Goal: Task Accomplishment & Management: Manage account settings

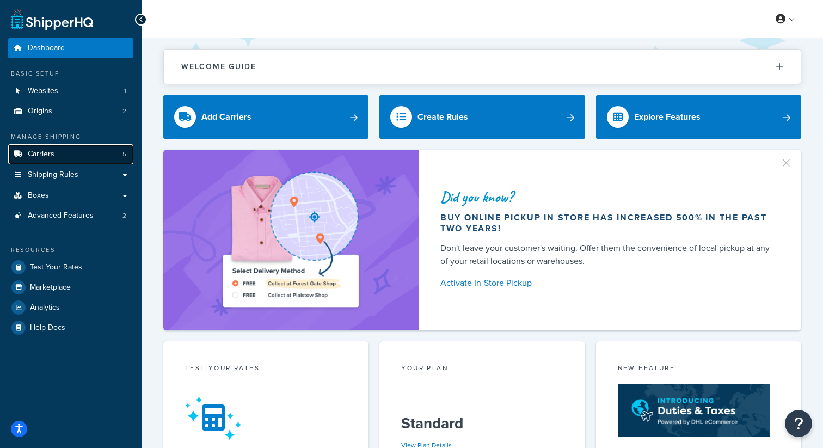
click at [91, 155] on link "Carriers 5" at bounding box center [70, 154] width 125 height 20
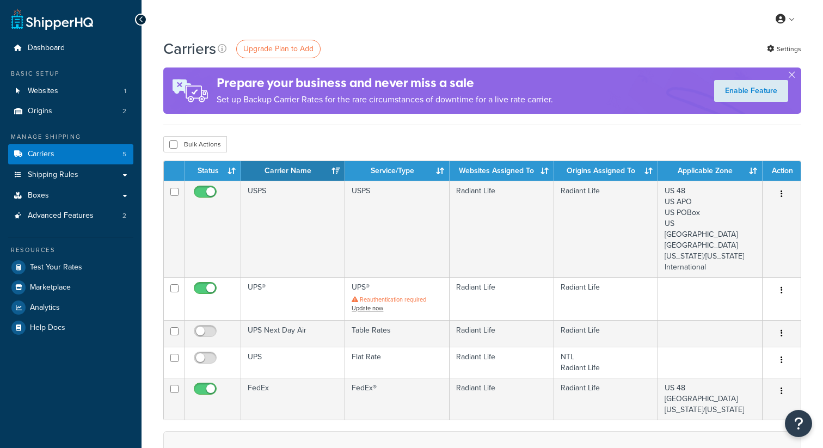
click at [78, 110] on link "Origins 2" at bounding box center [70, 111] width 125 height 20
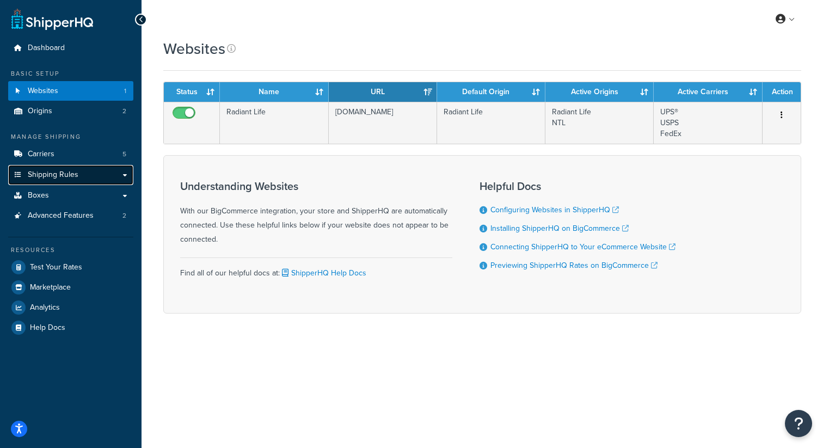
click at [70, 180] on span "Shipping Rules" at bounding box center [53, 174] width 51 height 9
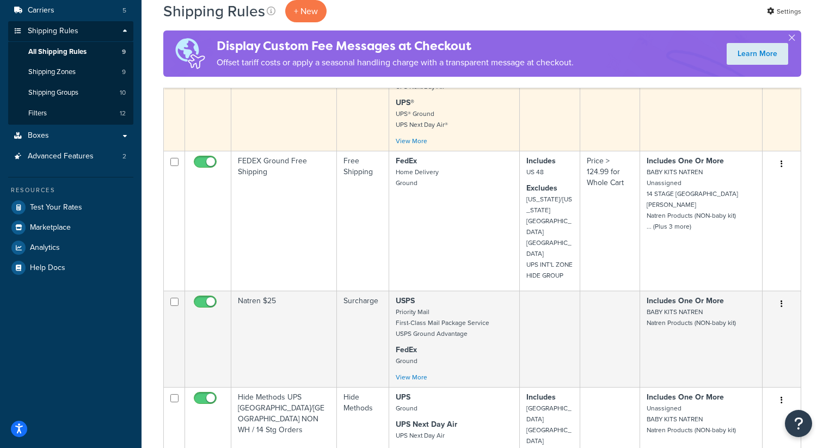
scroll to position [145, 0]
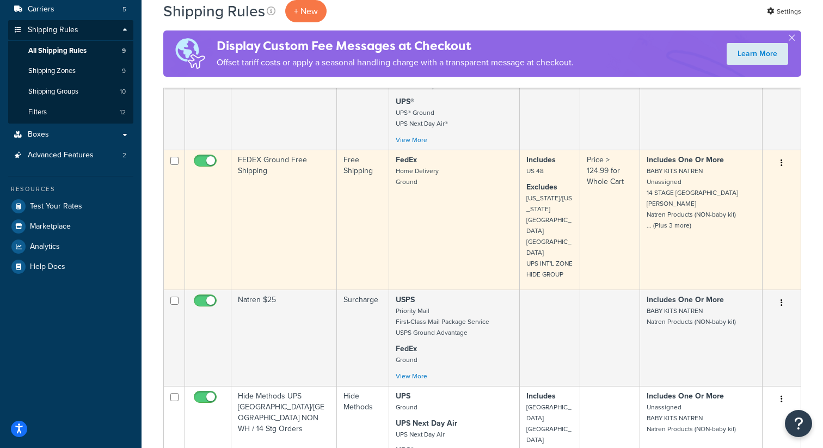
click at [207, 162] on input "checkbox" at bounding box center [206, 164] width 30 height 14
checkbox input "false"
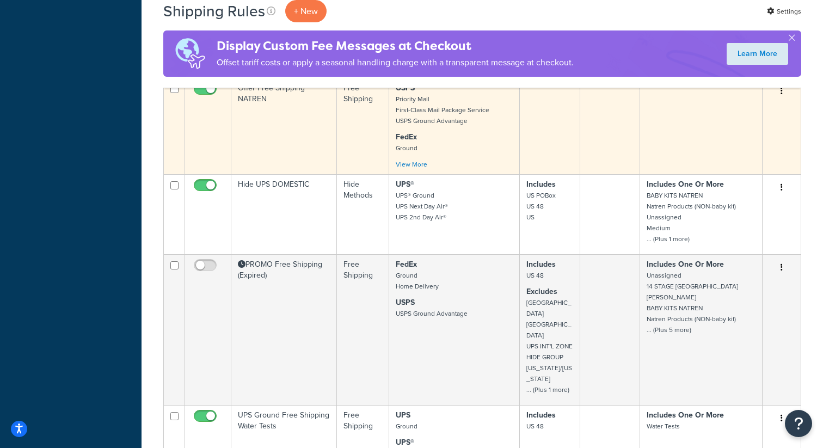
scroll to position [572, 0]
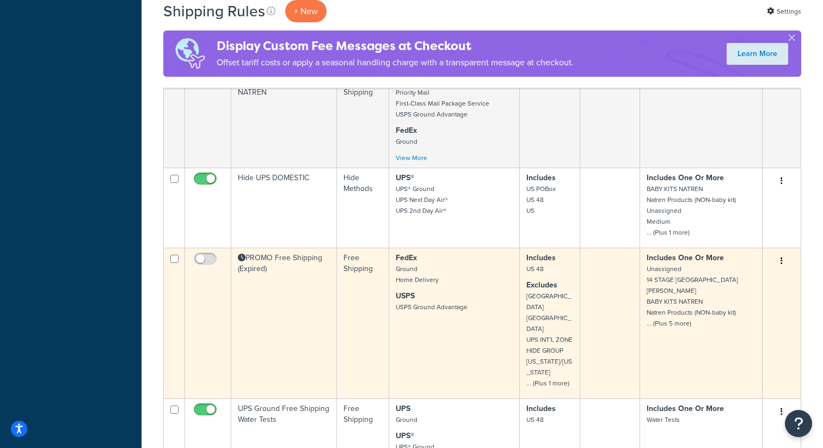
click at [779, 252] on button "button" at bounding box center [781, 260] width 15 height 17
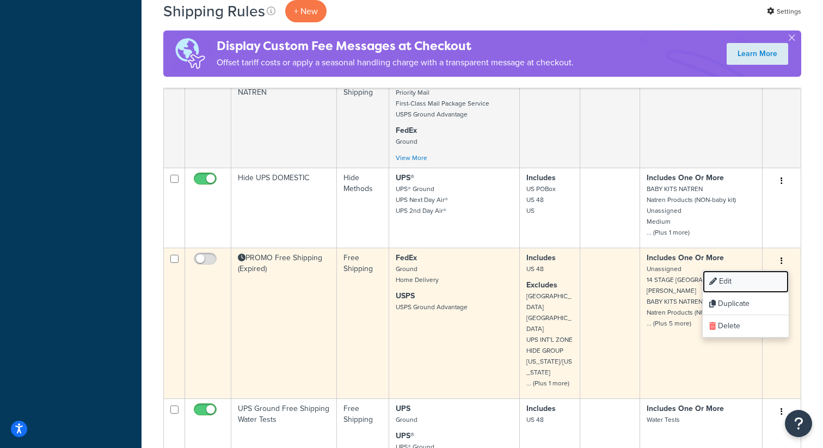
click at [756, 270] on link "Edit" at bounding box center [745, 281] width 86 height 22
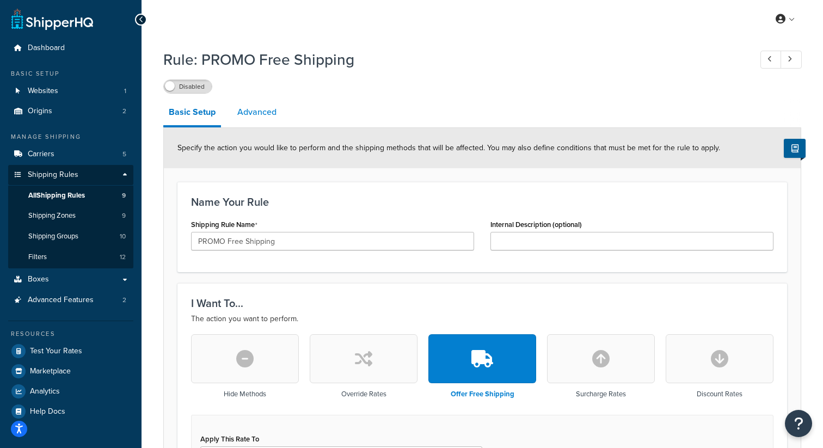
click at [264, 114] on link "Advanced" at bounding box center [257, 112] width 50 height 26
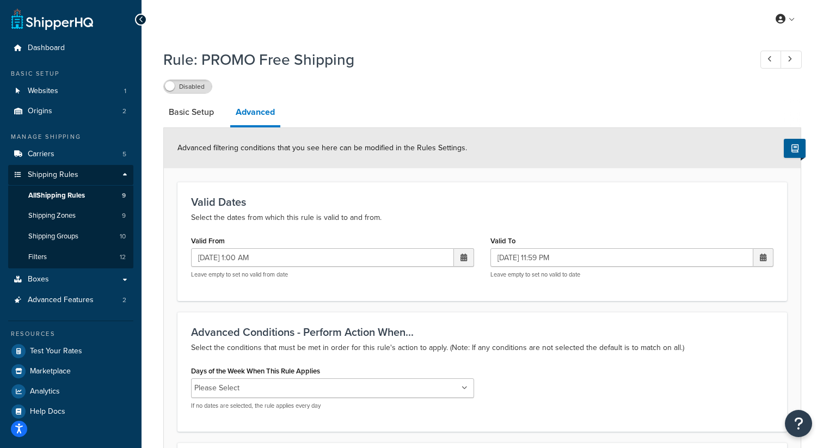
click at [464, 256] on span at bounding box center [463, 258] width 7 height 8
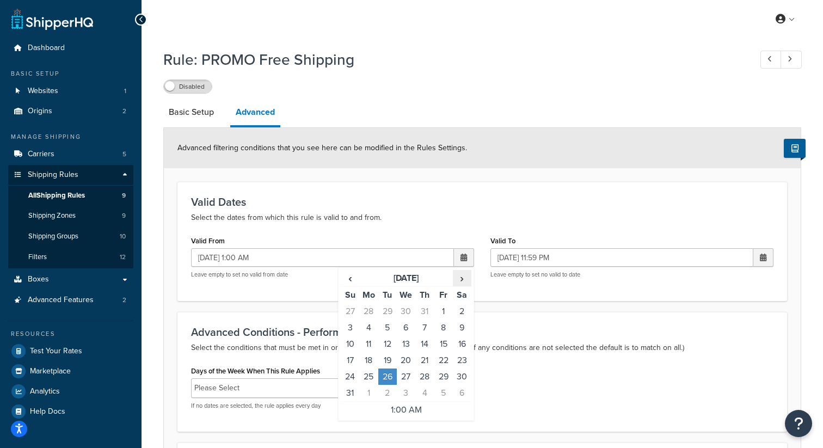
click at [463, 278] on span "›" at bounding box center [461, 277] width 17 height 15
click at [456, 312] on td "4" at bounding box center [462, 311] width 18 height 16
type input "10/04/2025 1:00 AM"
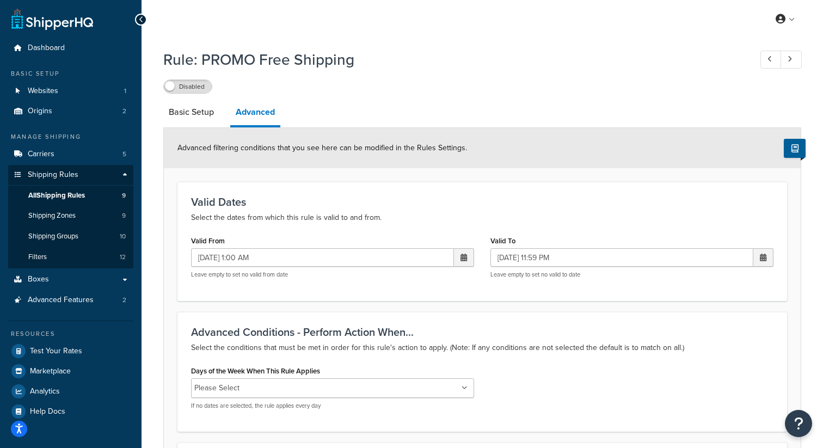
click at [768, 252] on span at bounding box center [763, 257] width 20 height 18
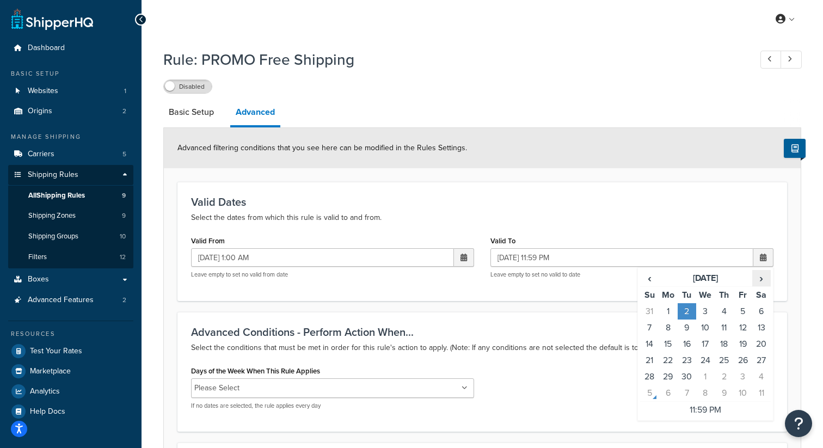
click at [761, 278] on span "›" at bounding box center [760, 277] width 17 height 15
click at [647, 345] on td "12" at bounding box center [649, 344] width 18 height 16
type input "10/12/2025 11:59 PM"
click at [600, 197] on h3 "Valid Dates" at bounding box center [482, 202] width 582 height 12
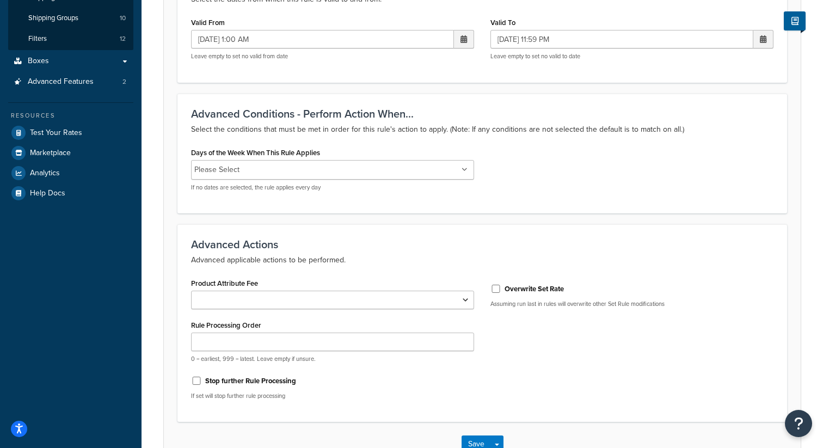
scroll to position [292, 0]
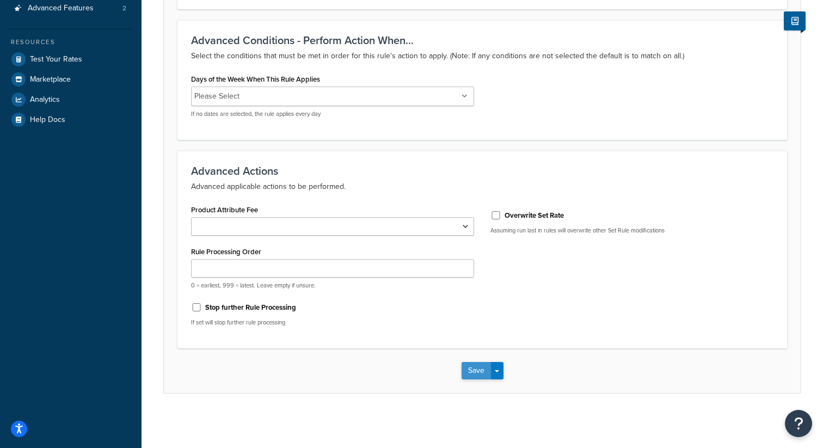
click at [471, 371] on button "Save" at bounding box center [475, 370] width 29 height 17
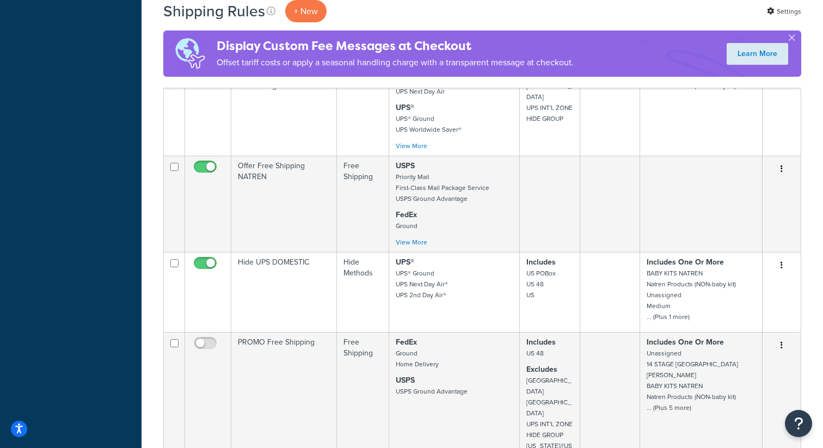
scroll to position [586, 0]
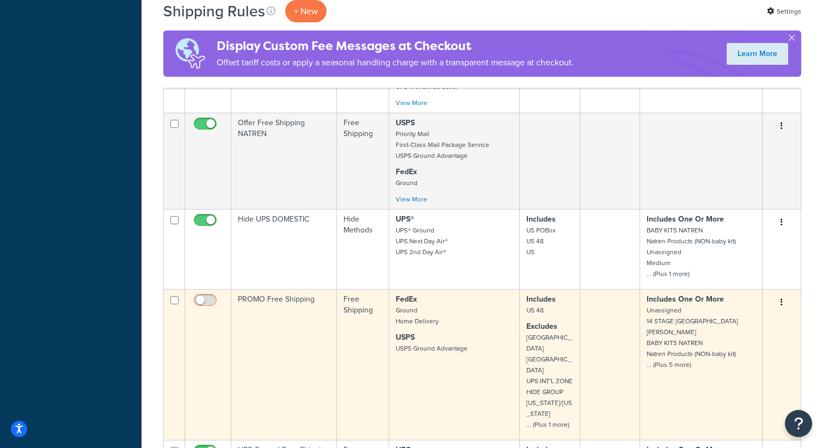
click at [205, 296] on input "checkbox" at bounding box center [206, 303] width 30 height 14
checkbox input "true"
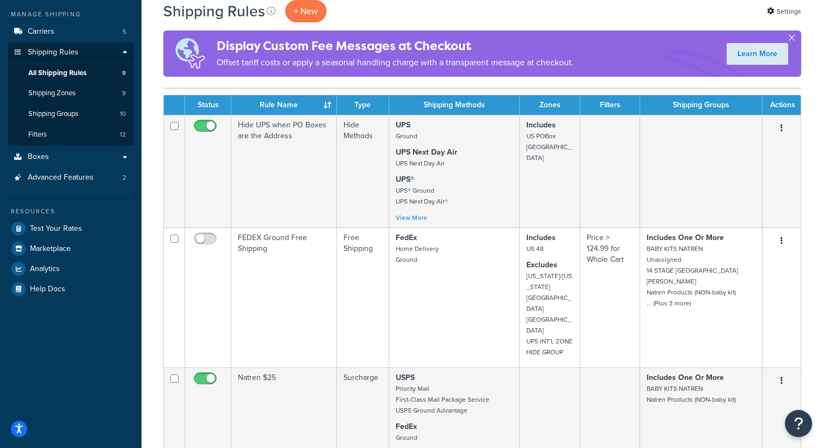
scroll to position [0, 0]
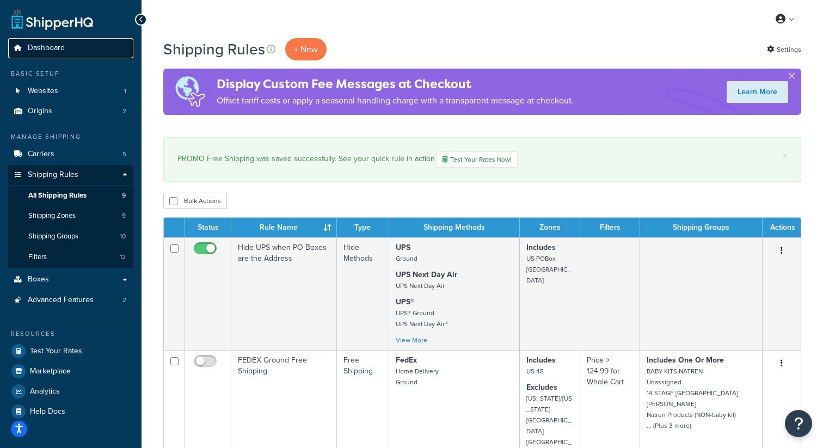
click at [40, 49] on span "Dashboard" at bounding box center [46, 48] width 37 height 9
